Goal: Find specific fact: Find specific page/section

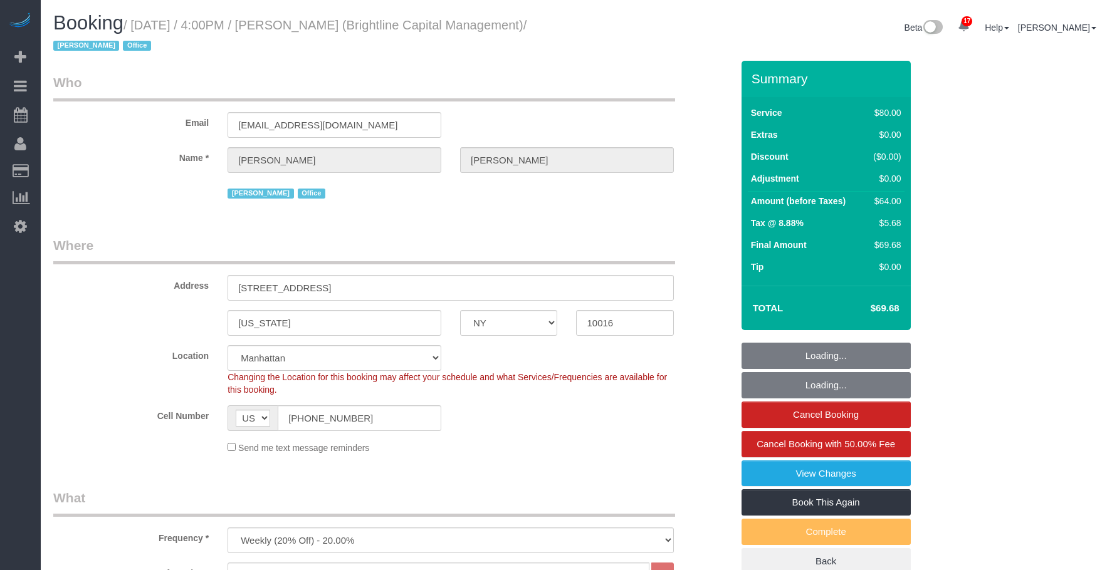
select select "NY"
select select "spot1"
select select "number:89"
select select "number:90"
select select "number:15"
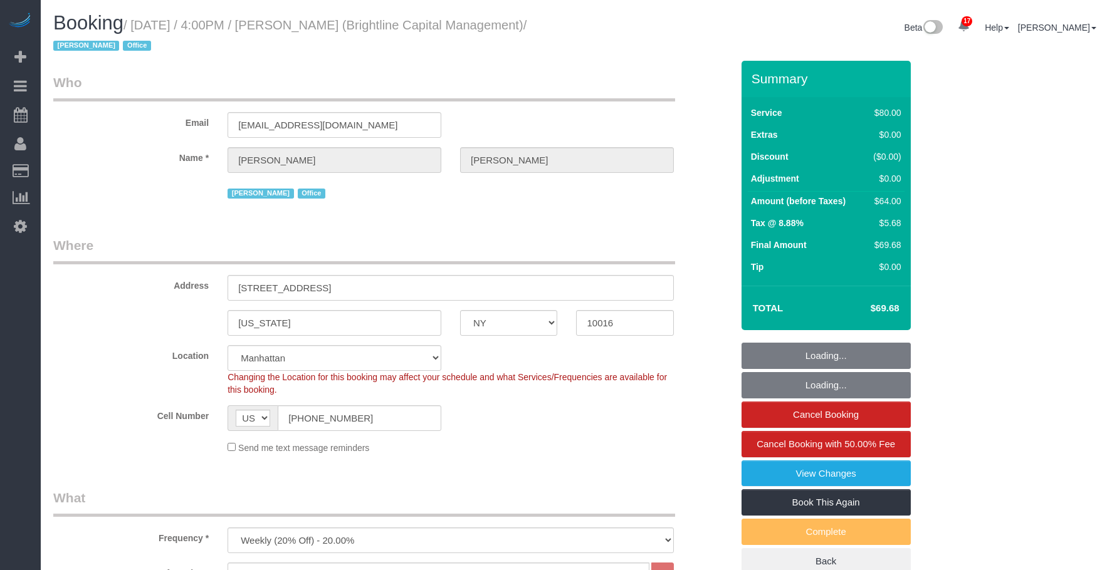
select select "number:7"
select select "object:1510"
select select "NY"
drag, startPoint x: 364, startPoint y: 123, endPoint x: 177, endPoint y: 123, distance: 186.8
click at [139, 111] on div "Email [EMAIL_ADDRESS][DOMAIN_NAME]" at bounding box center [393, 105] width 698 height 65
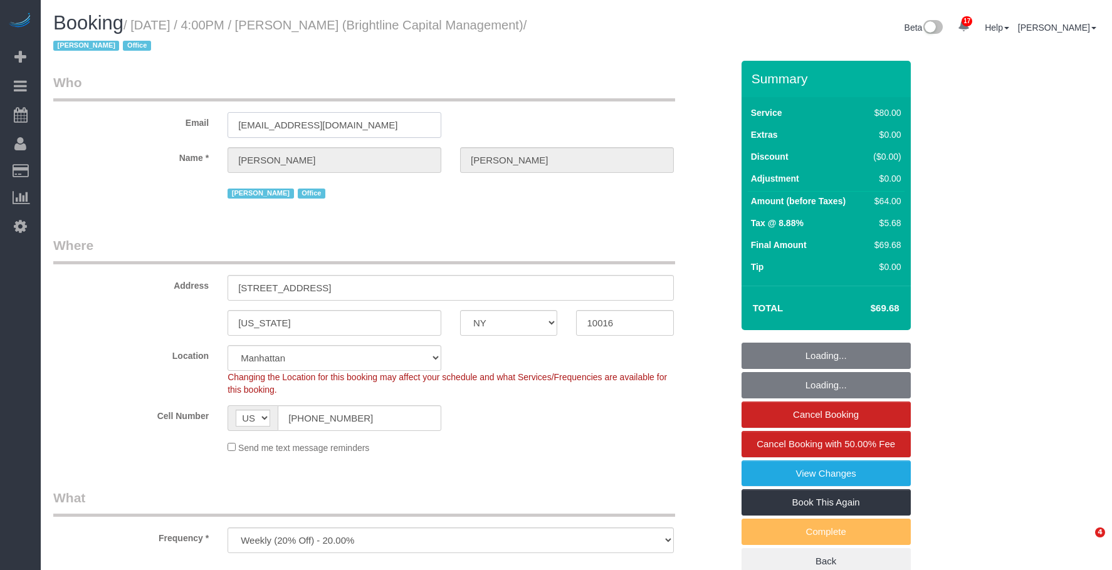
select select "number:89"
select select "number:90"
select select "number:15"
select select "number:7"
select select "object:1510"
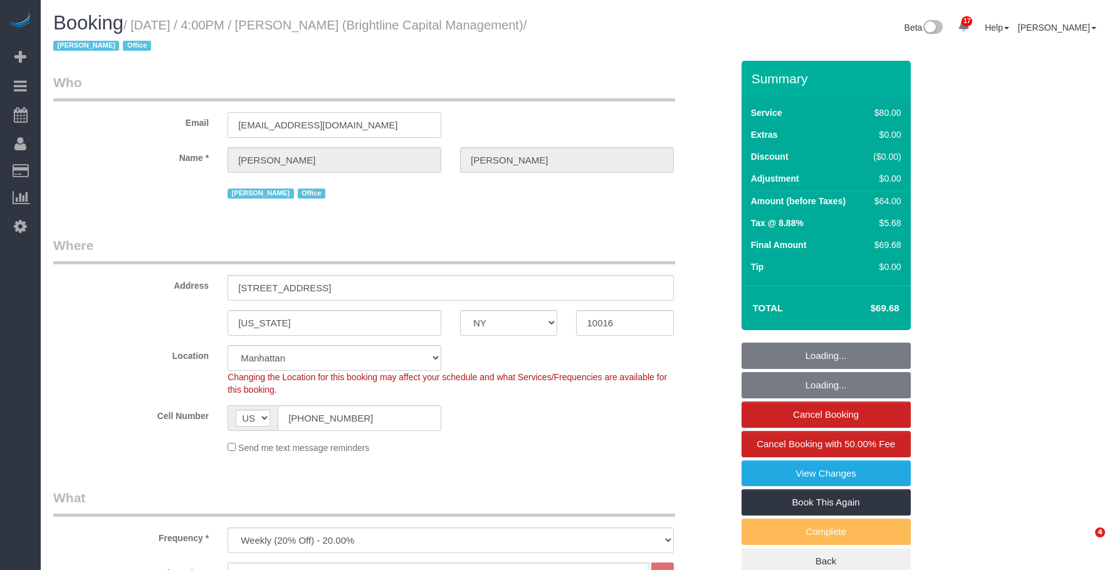
select select "spot1"
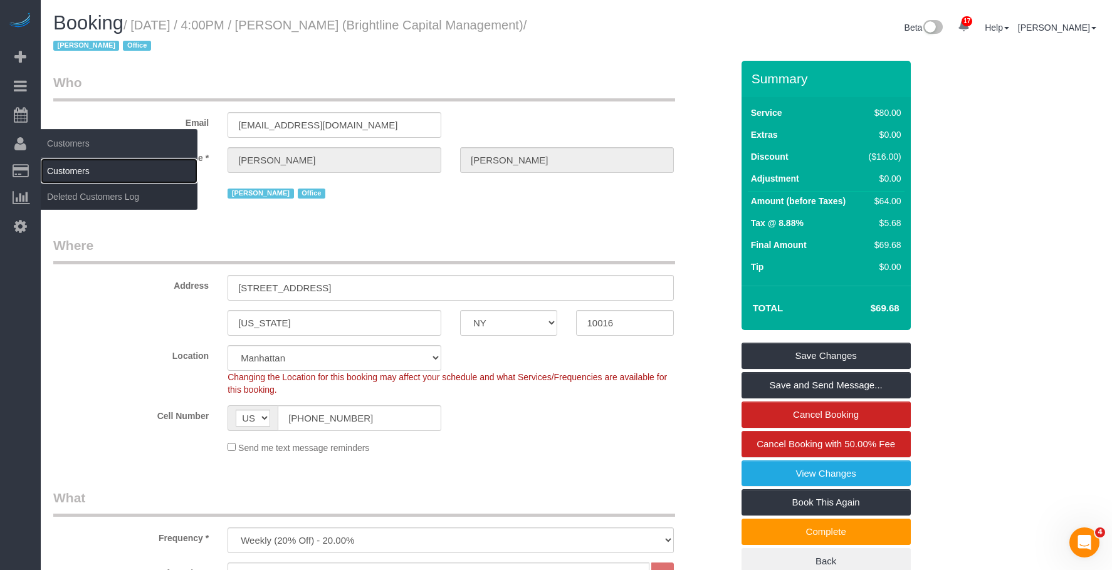
click at [65, 165] on link "Customers" at bounding box center [119, 171] width 157 height 25
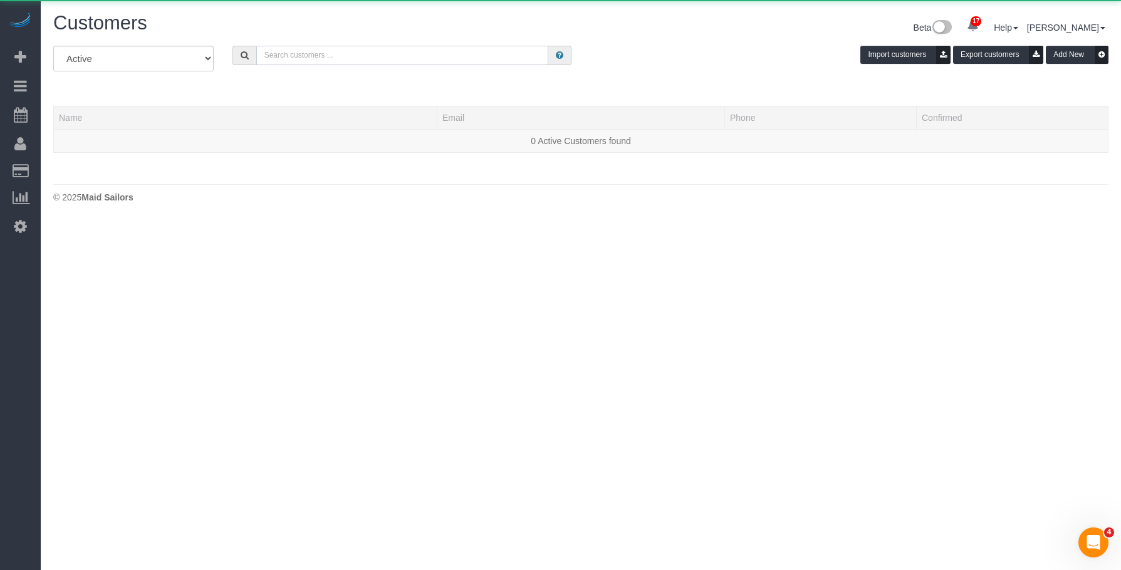
click at [335, 54] on input "text" at bounding box center [402, 55] width 292 height 19
paste input "[EMAIL_ADDRESS][DOMAIN_NAME]"
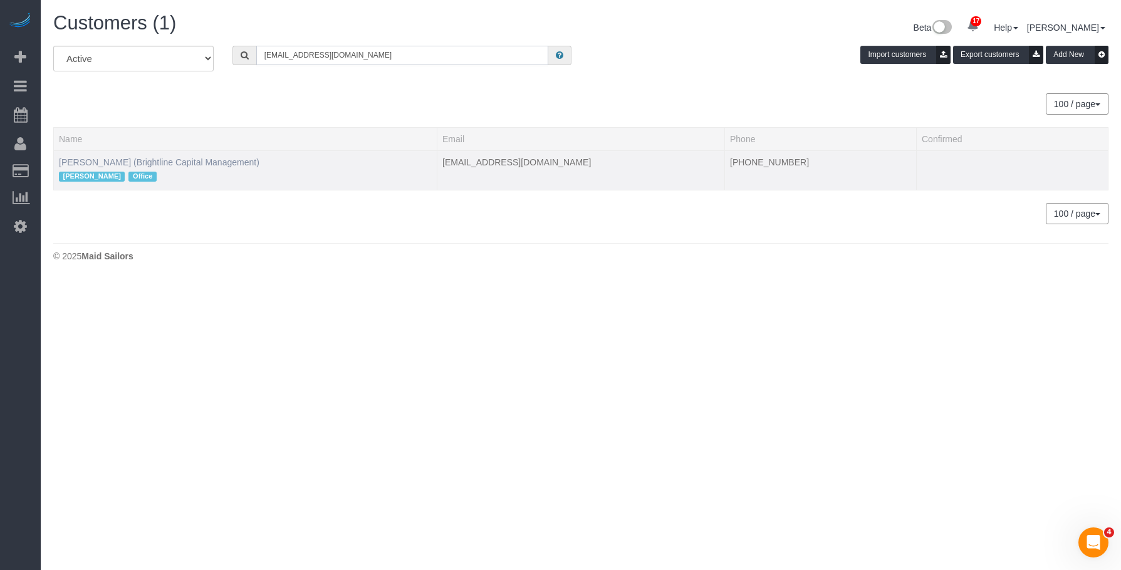
type input "[EMAIL_ADDRESS][DOMAIN_NAME]"
click at [158, 165] on link "Natalie Steiner (Brightline Capital Management)" at bounding box center [159, 162] width 201 height 10
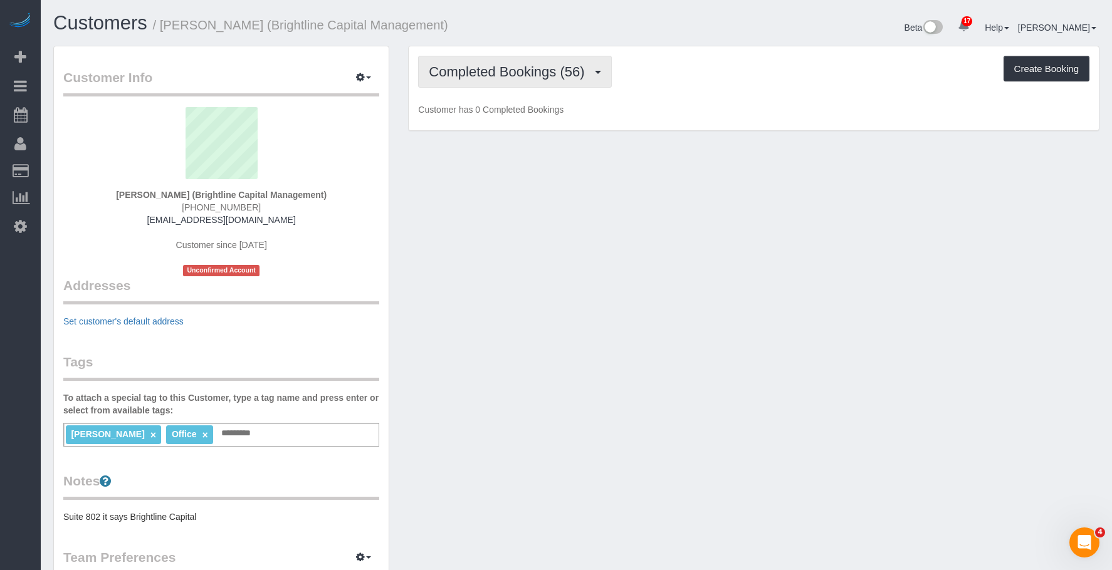
drag, startPoint x: 470, startPoint y: 61, endPoint x: 470, endPoint y: 97, distance: 35.7
click at [470, 61] on button "Completed Bookings (56)" at bounding box center [514, 72] width 193 height 32
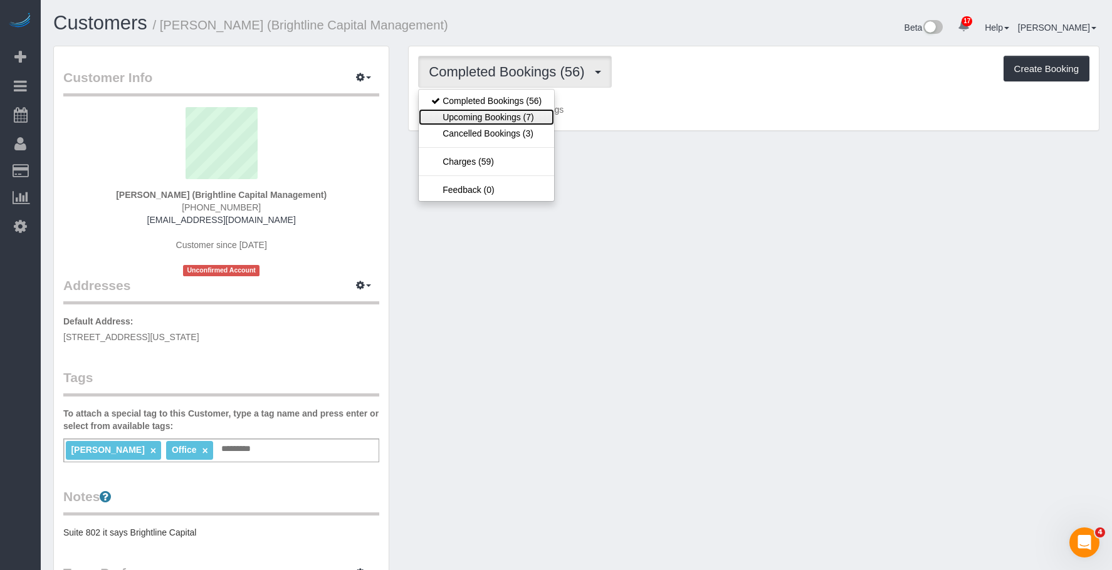
click at [468, 118] on link "Upcoming Bookings (7)" at bounding box center [486, 117] width 135 height 16
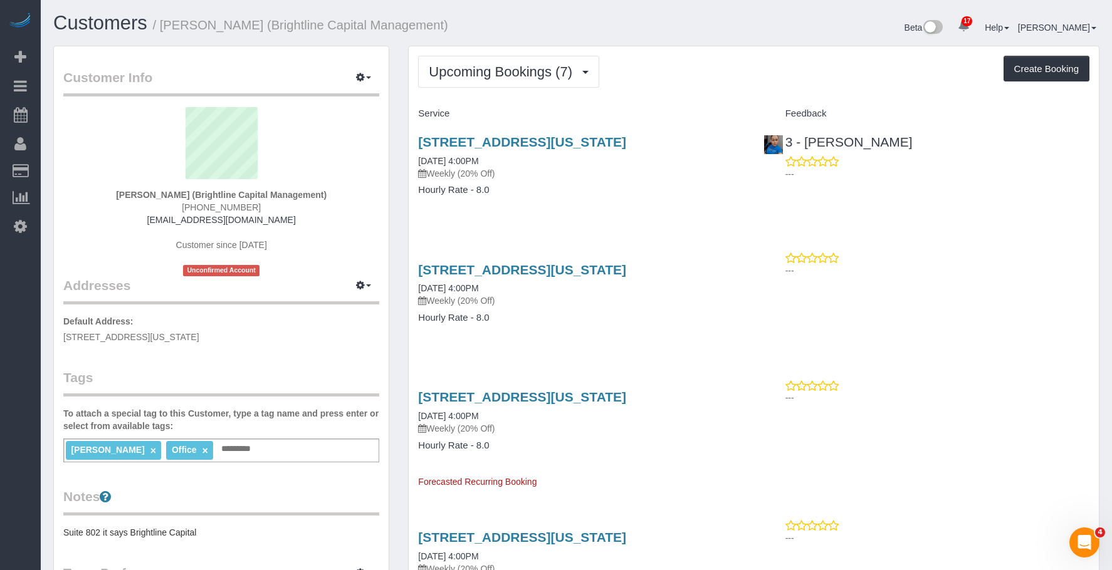
drag, startPoint x: 403, startPoint y: 134, endPoint x: 740, endPoint y: 139, distance: 337.3
click at [740, 139] on div "Upcoming Bookings (7) Completed Bookings (56) Upcoming Bookings (7) Cancelled B…" at bounding box center [754, 575] width 710 height 1058
copy link "461 Park Ave South, 8th Floor, New York, NY 10016"
